Goal: Information Seeking & Learning: Learn about a topic

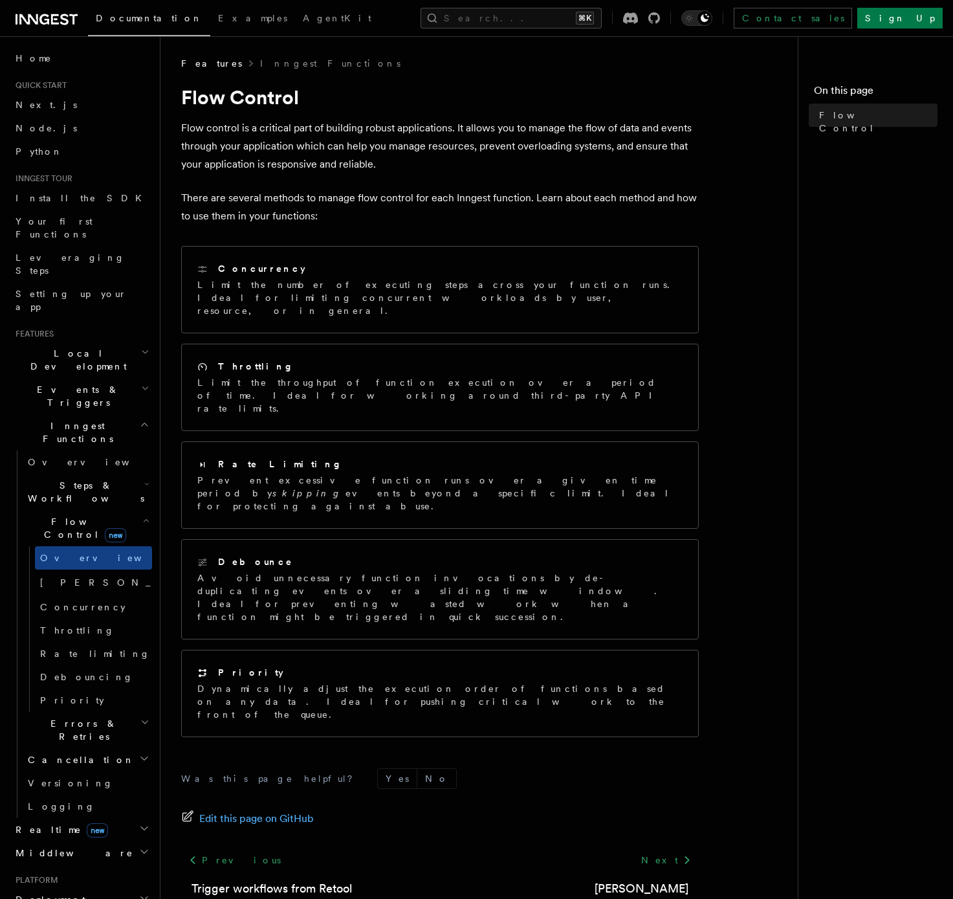
click at [34, 16] on icon at bounding box center [47, 20] width 62 height 16
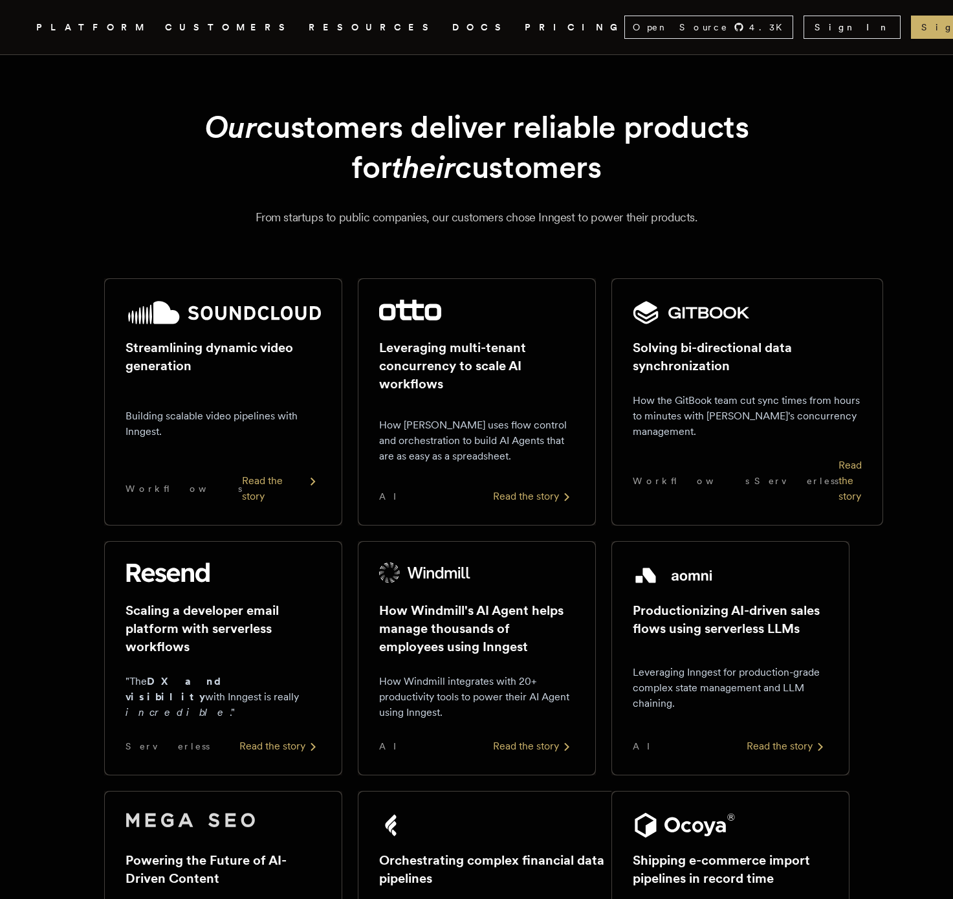
click at [525, 25] on link "PRICING" at bounding box center [575, 27] width 100 height 16
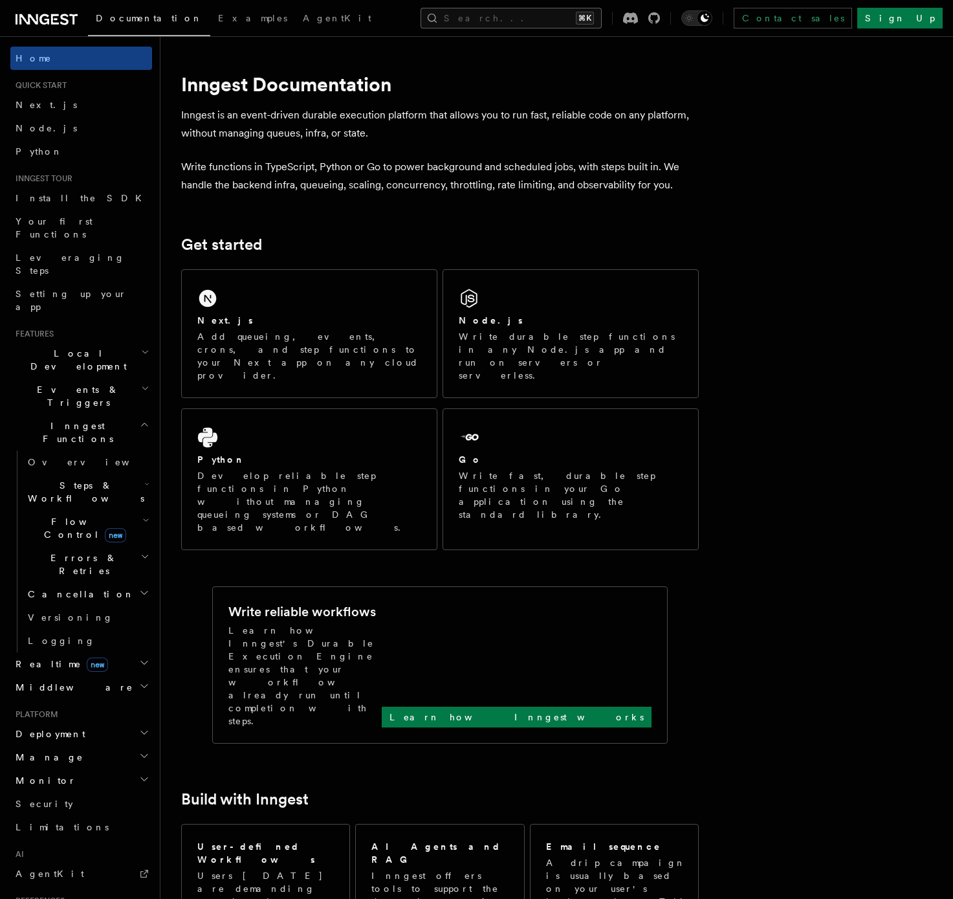
click at [502, 16] on button "Search... ⌘K" at bounding box center [511, 18] width 181 height 21
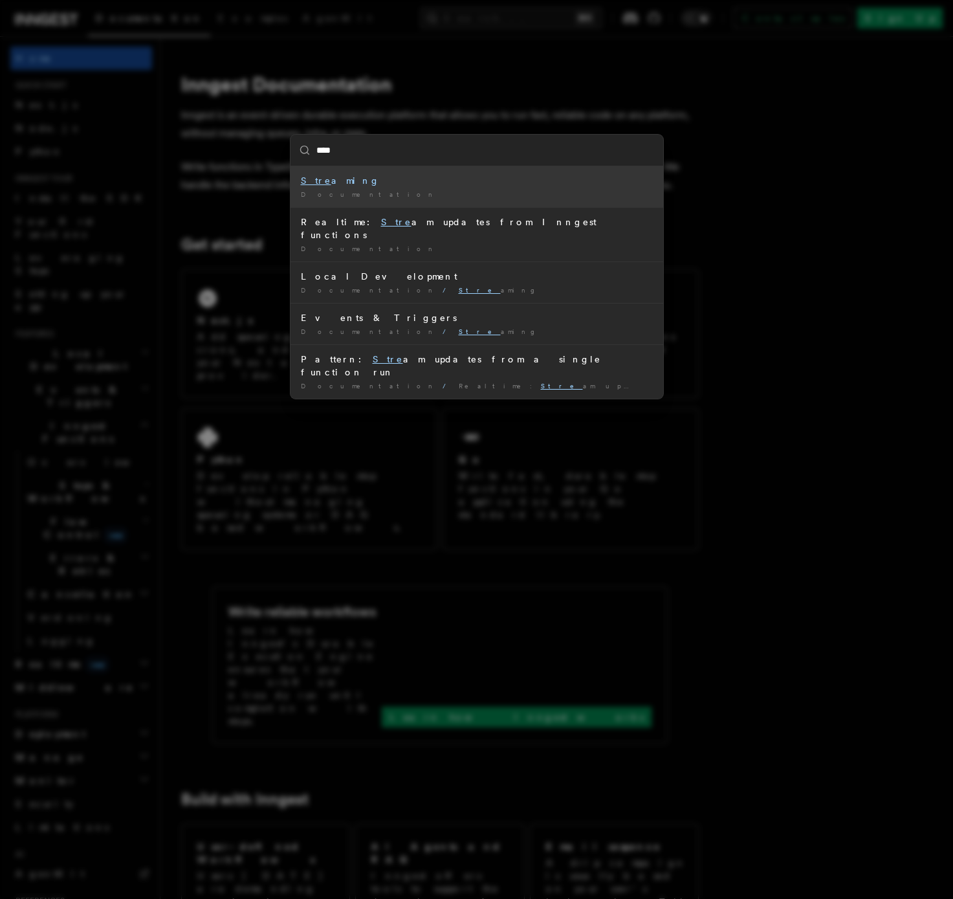
type input "*****"
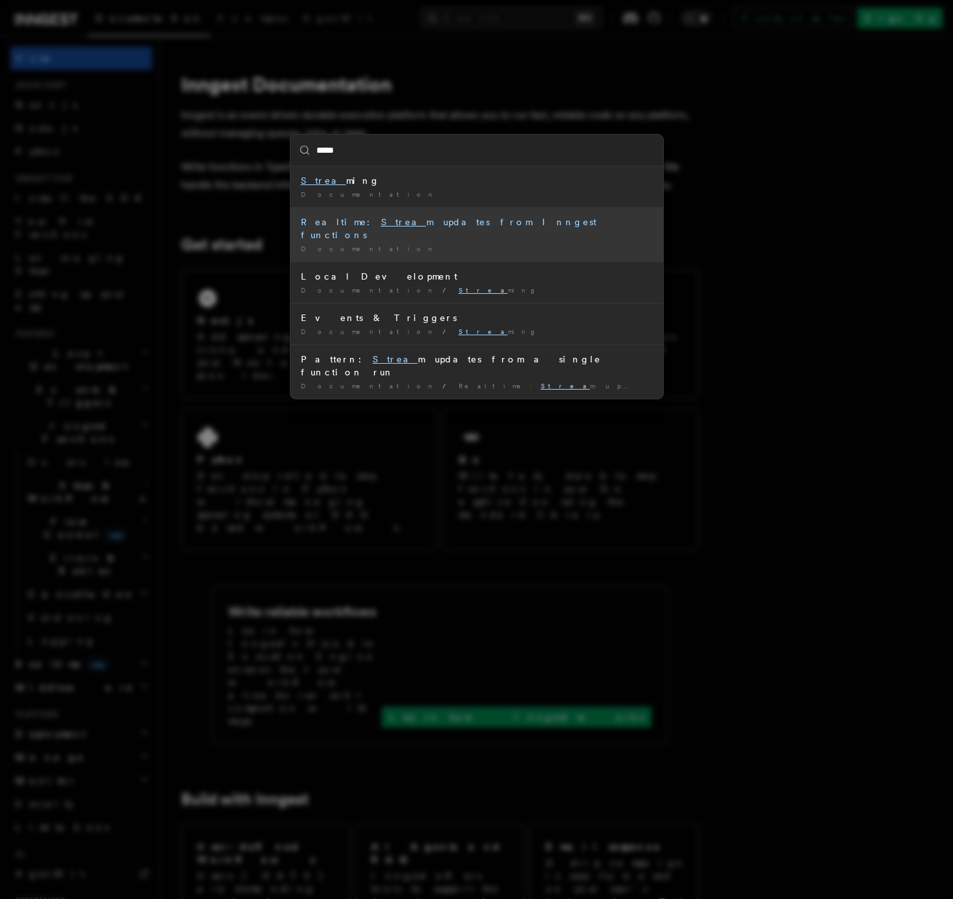
click at [379, 216] on div "Realtime: Strea m updates from Inngest functions" at bounding box center [477, 229] width 352 height 26
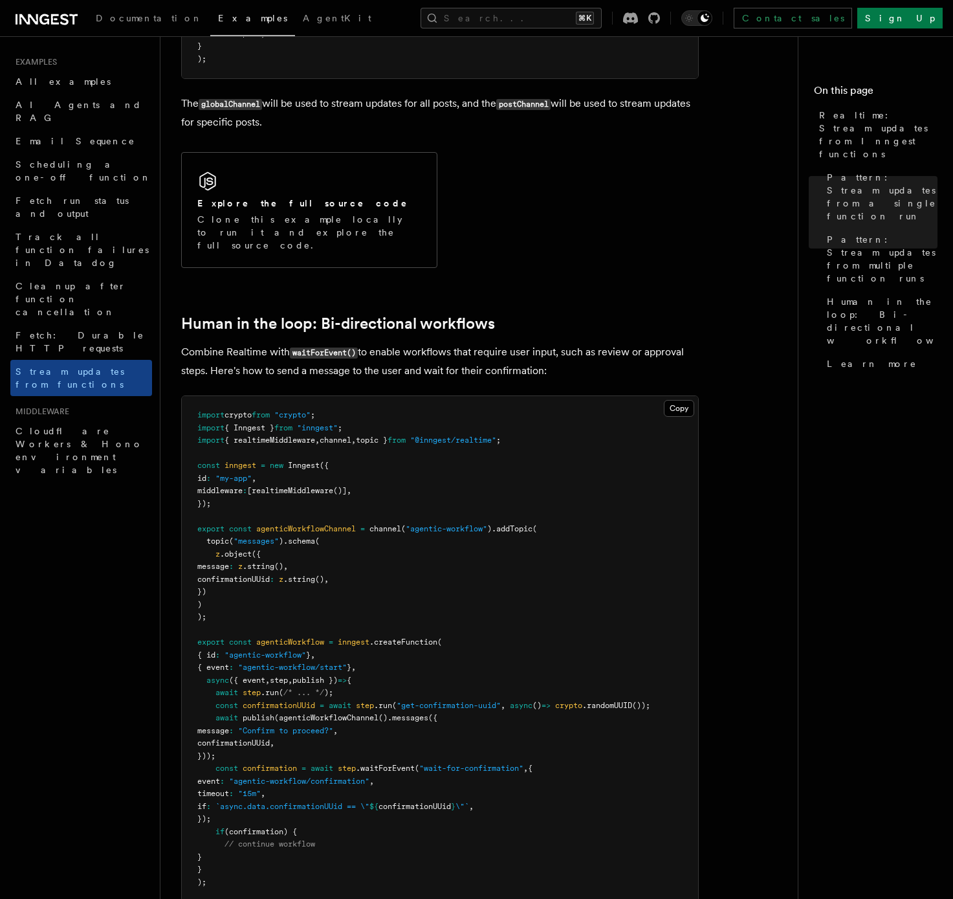
scroll to position [2533, 0]
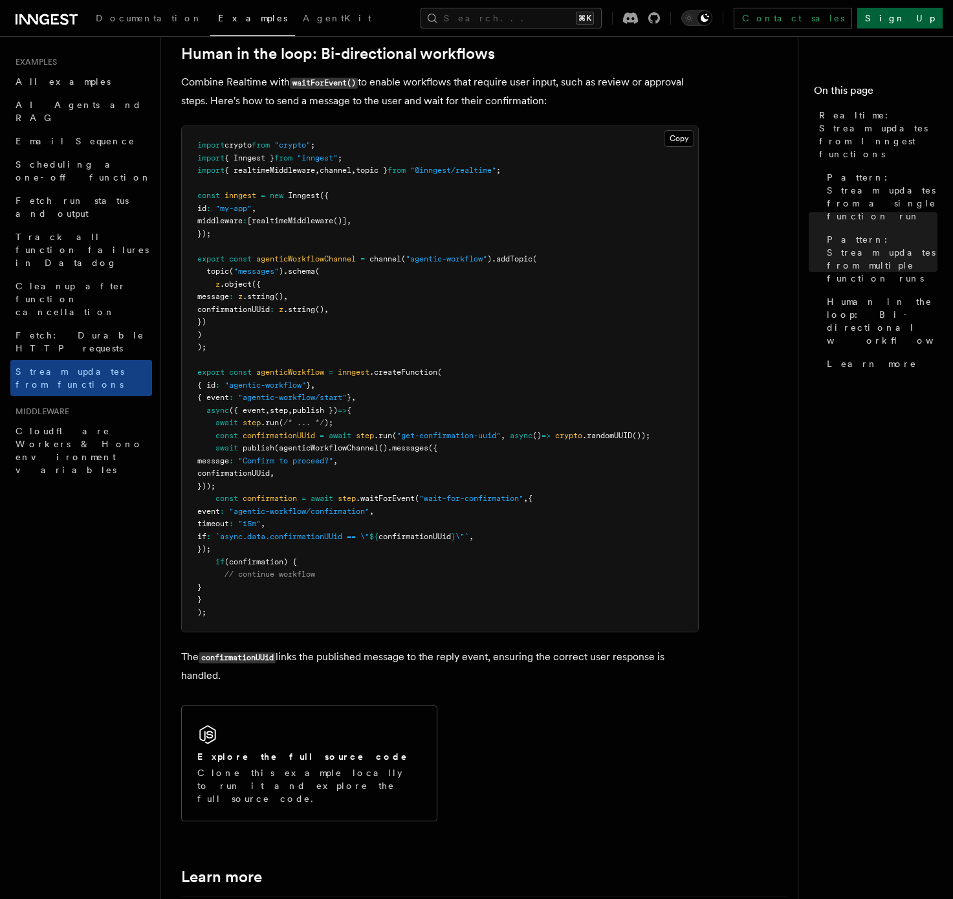
click at [917, 13] on link "Sign Up" at bounding box center [900, 18] width 85 height 21
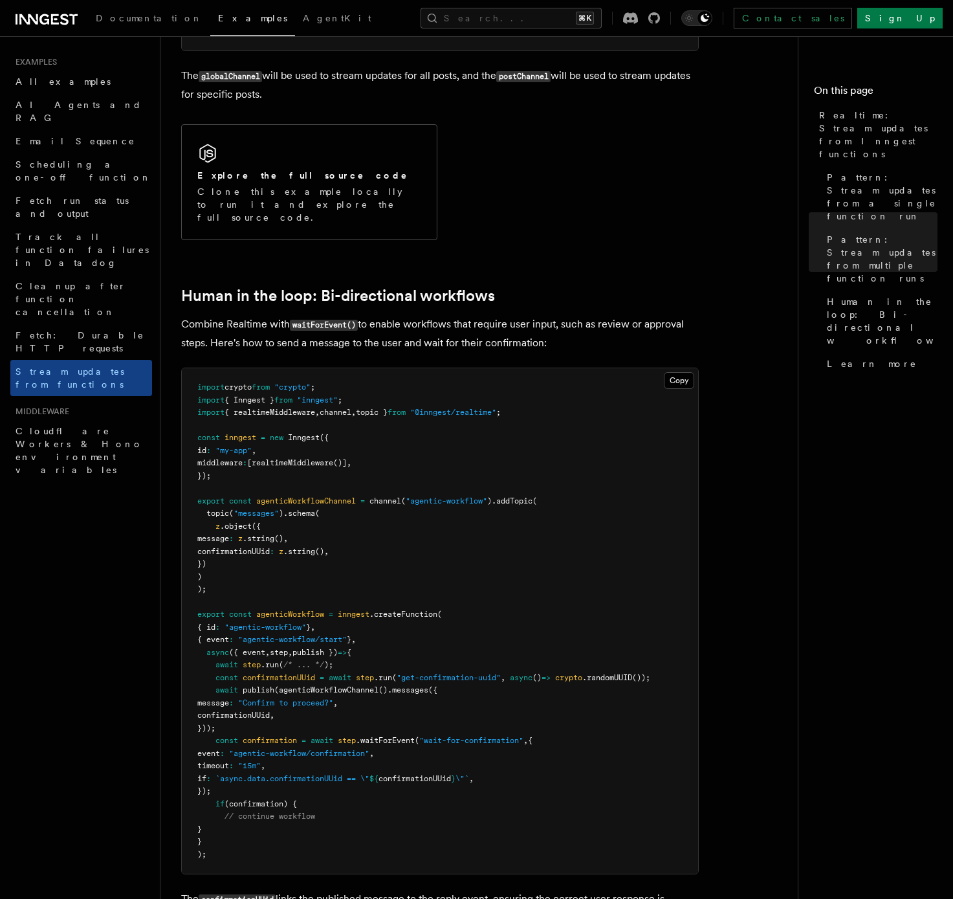
scroll to position [2140, 0]
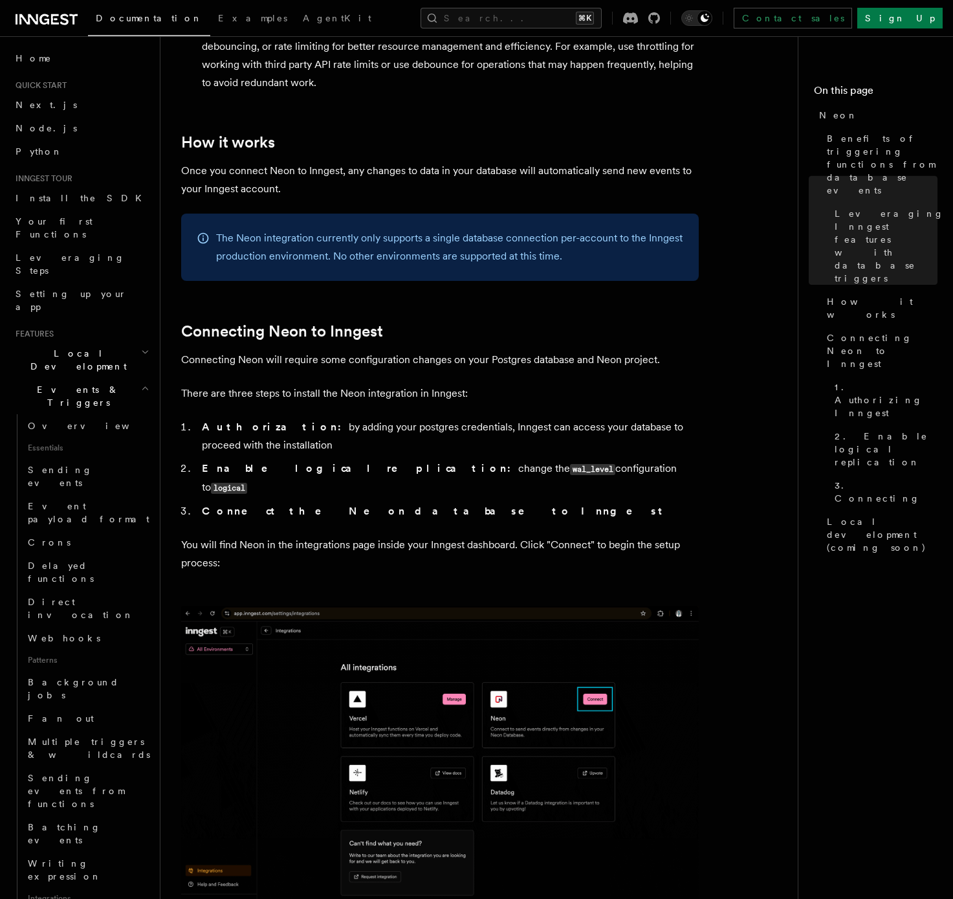
scroll to position [230, 0]
